Goal: Information Seeking & Learning: Learn about a topic

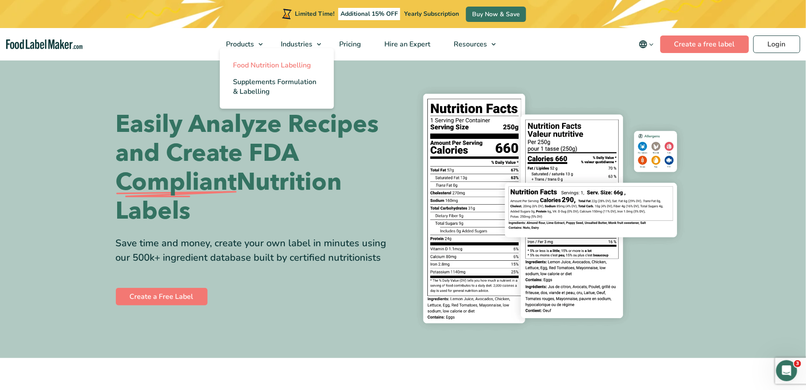
click at [254, 62] on span "Food Nutrition Labelling" at bounding box center [272, 66] width 78 height 10
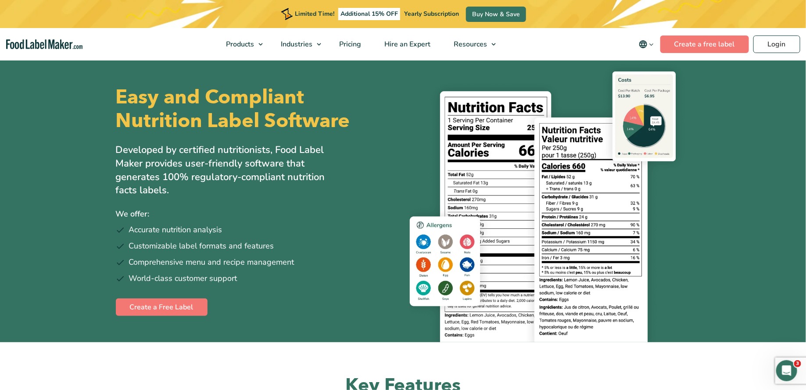
click at [332, 155] on p "Developed by certified nutritionists, Food Label Maker provides user-friendly s…" at bounding box center [230, 170] width 228 height 54
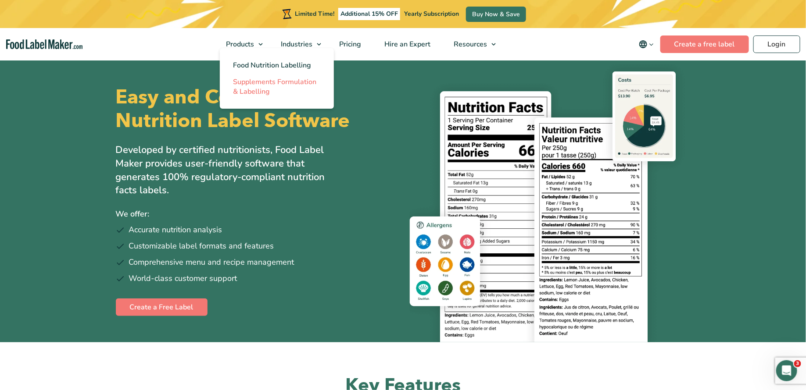
click at [254, 88] on span "Supplements Formulation & Labelling" at bounding box center [274, 86] width 83 height 19
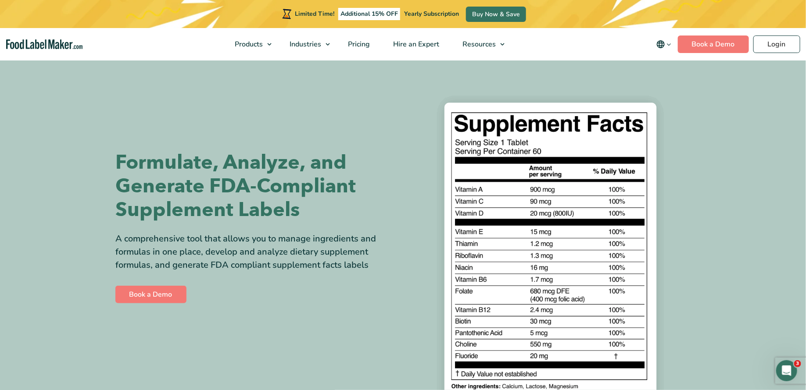
click at [52, 47] on img "Food Label Maker homepage" at bounding box center [44, 44] width 77 height 10
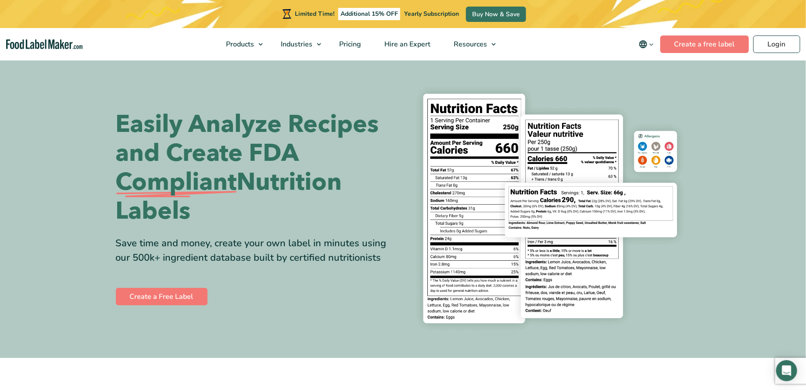
click at [250, 83] on span "Supplements Formulation & Labelling" at bounding box center [274, 86] width 83 height 19
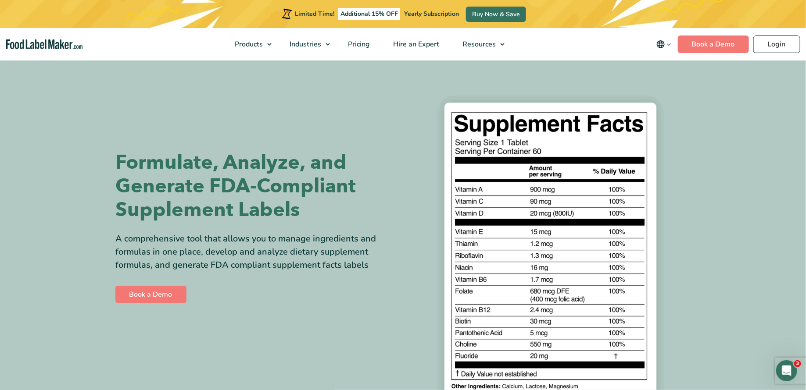
click at [290, 162] on h1 "Formulate, Analyze, and Generate FDA-Compliant Supplement Labels" at bounding box center [256, 186] width 281 height 71
